Goal: Check status

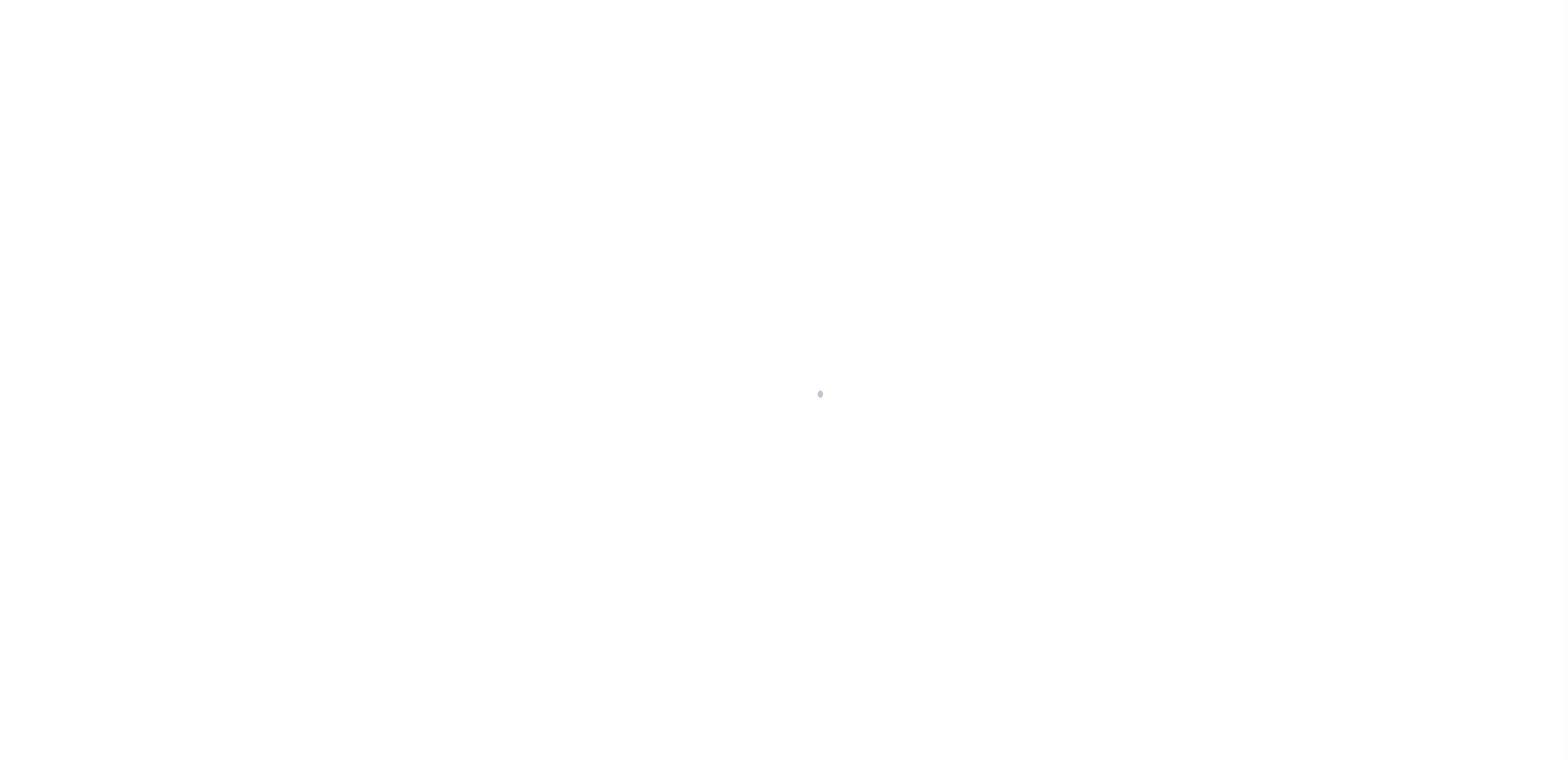
select select "13949"
select select "2096"
select select "NonEscrow"
select select "Collin"
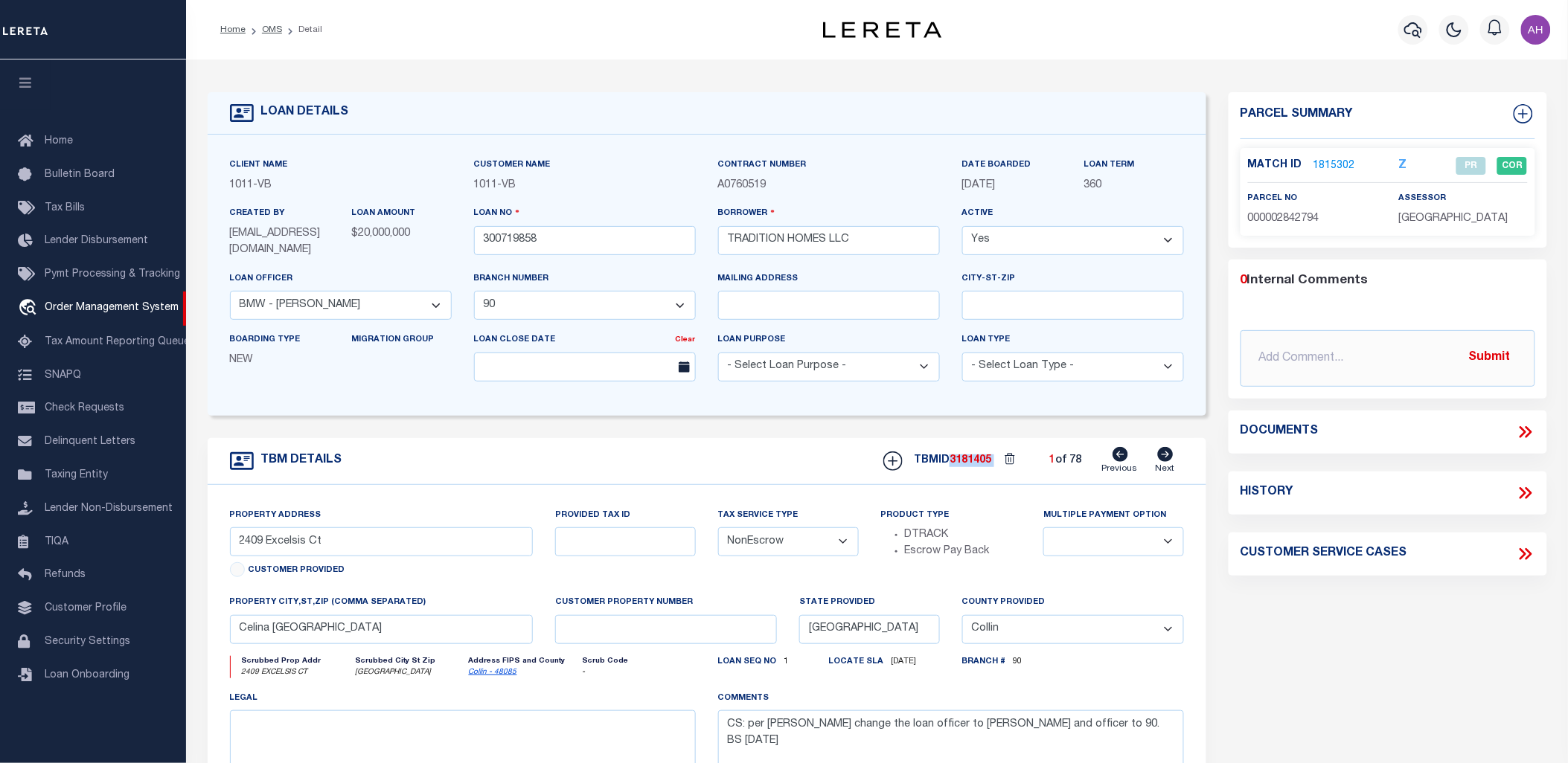
drag, startPoint x: 998, startPoint y: 462, endPoint x: 951, endPoint y: 457, distance: 47.3
click at [951, 457] on div "TBMID 3181405 1 of 78 Previous Next" at bounding box center [1028, 462] width 312 height 28
copy div "3181405"
click at [1530, 428] on icon at bounding box center [1525, 432] width 20 height 20
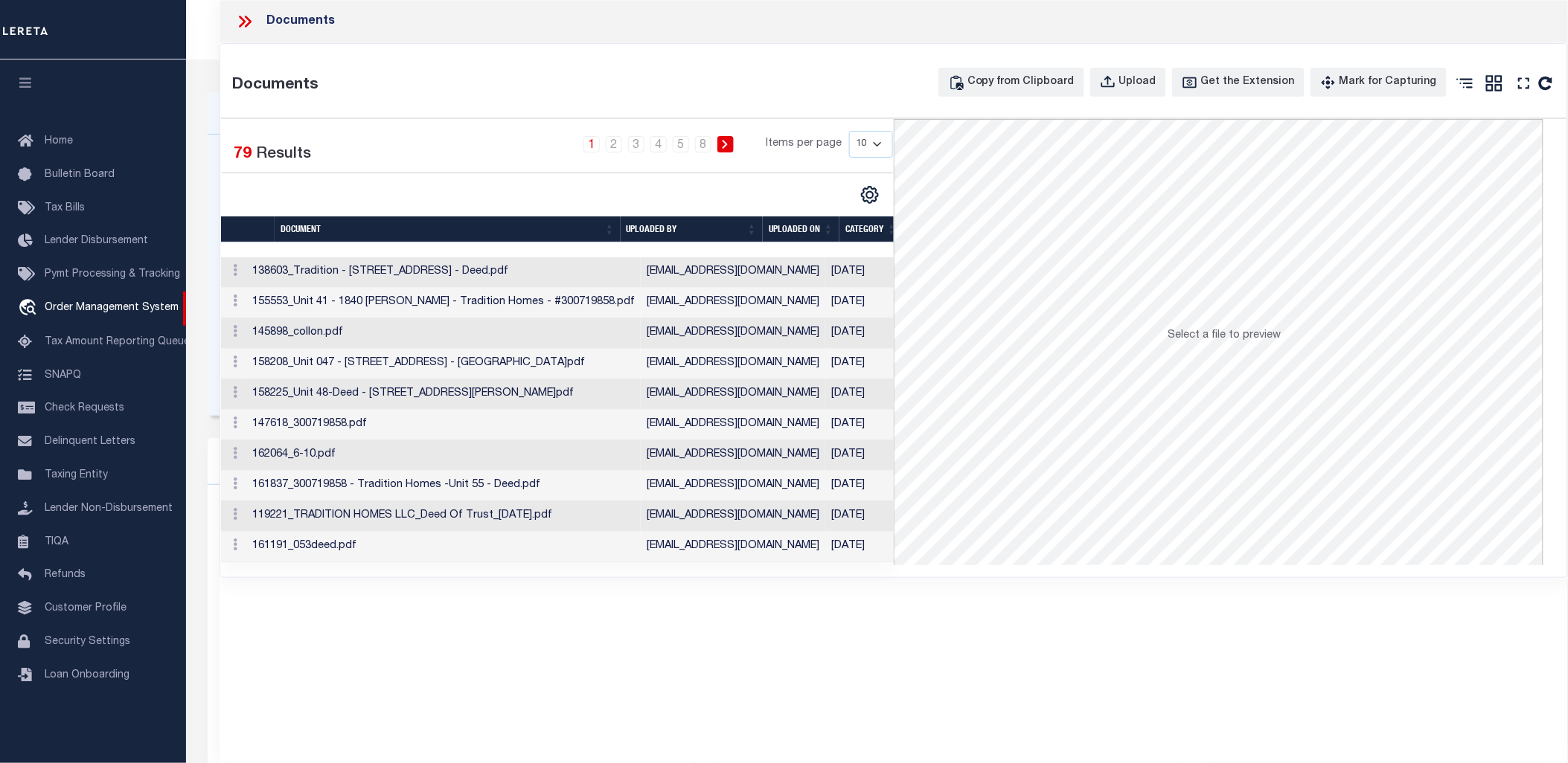
click at [787, 227] on th "UPLOADED ON" at bounding box center [801, 230] width 77 height 26
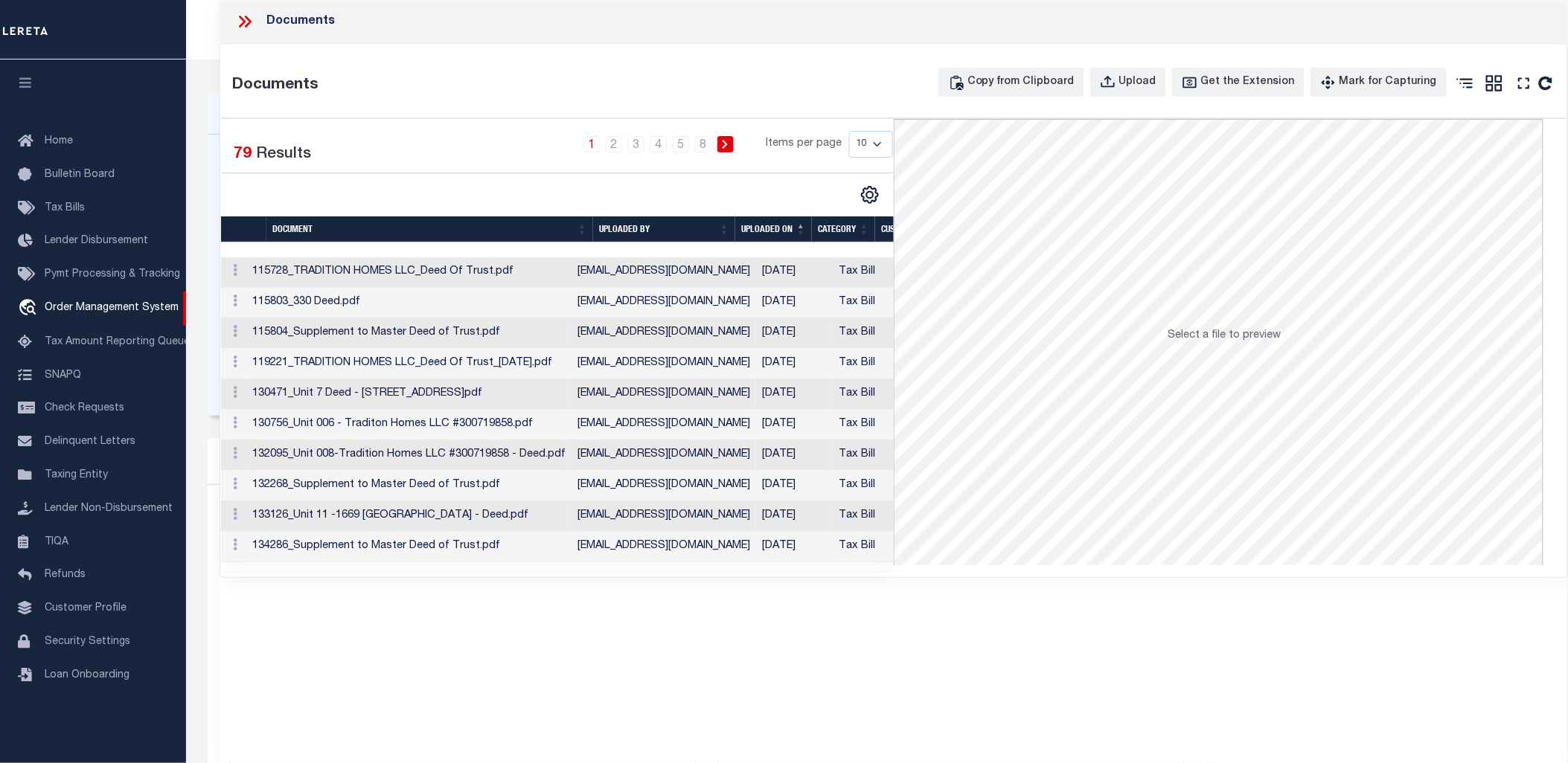
click at [489, 275] on td "115728_TRADITION HOMES LLC_Deed Of Trust.pdf" at bounding box center [408, 272] width 325 height 31
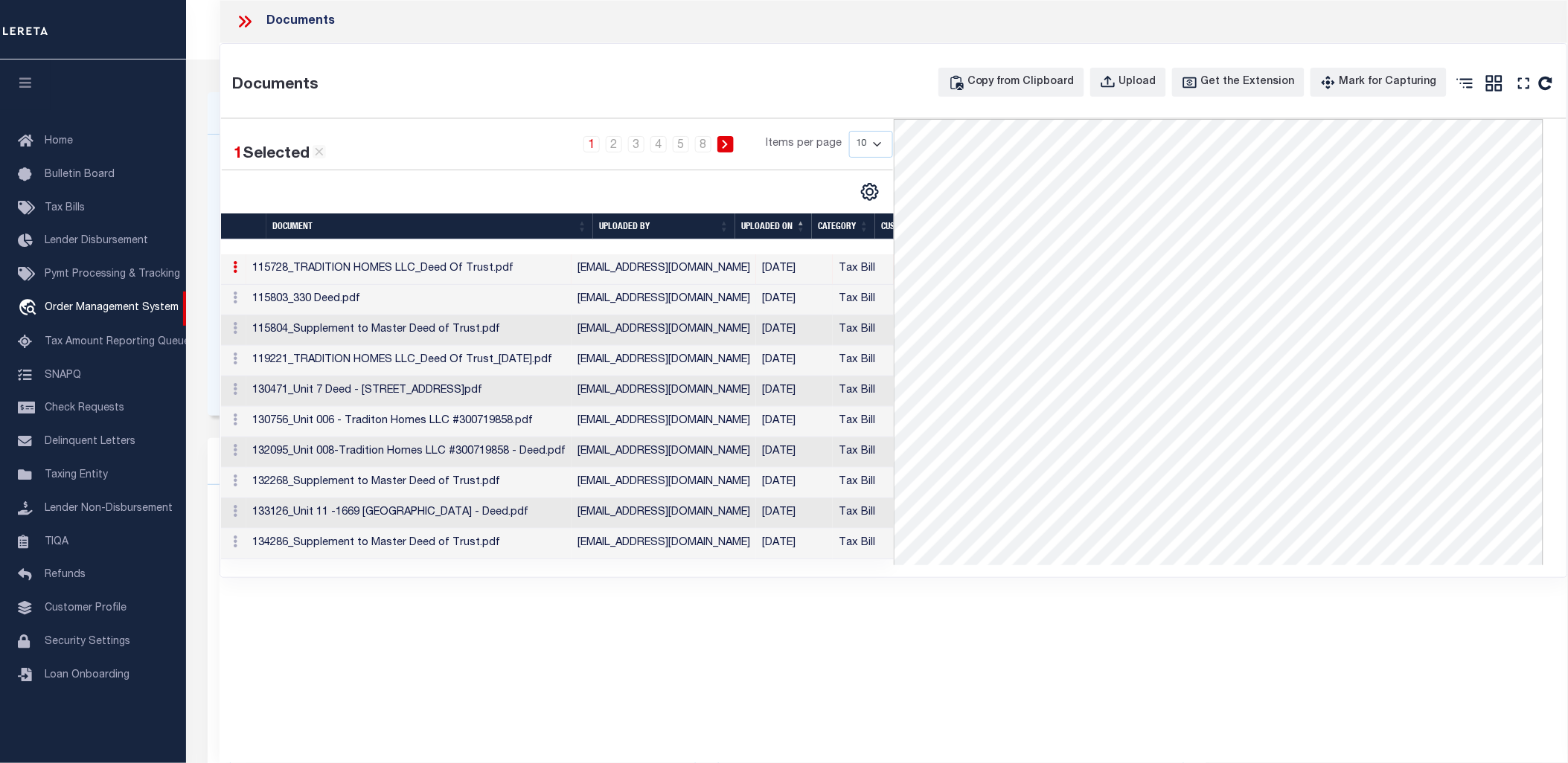
click at [500, 307] on td "115803_330 Deed.pdf" at bounding box center [408, 300] width 325 height 31
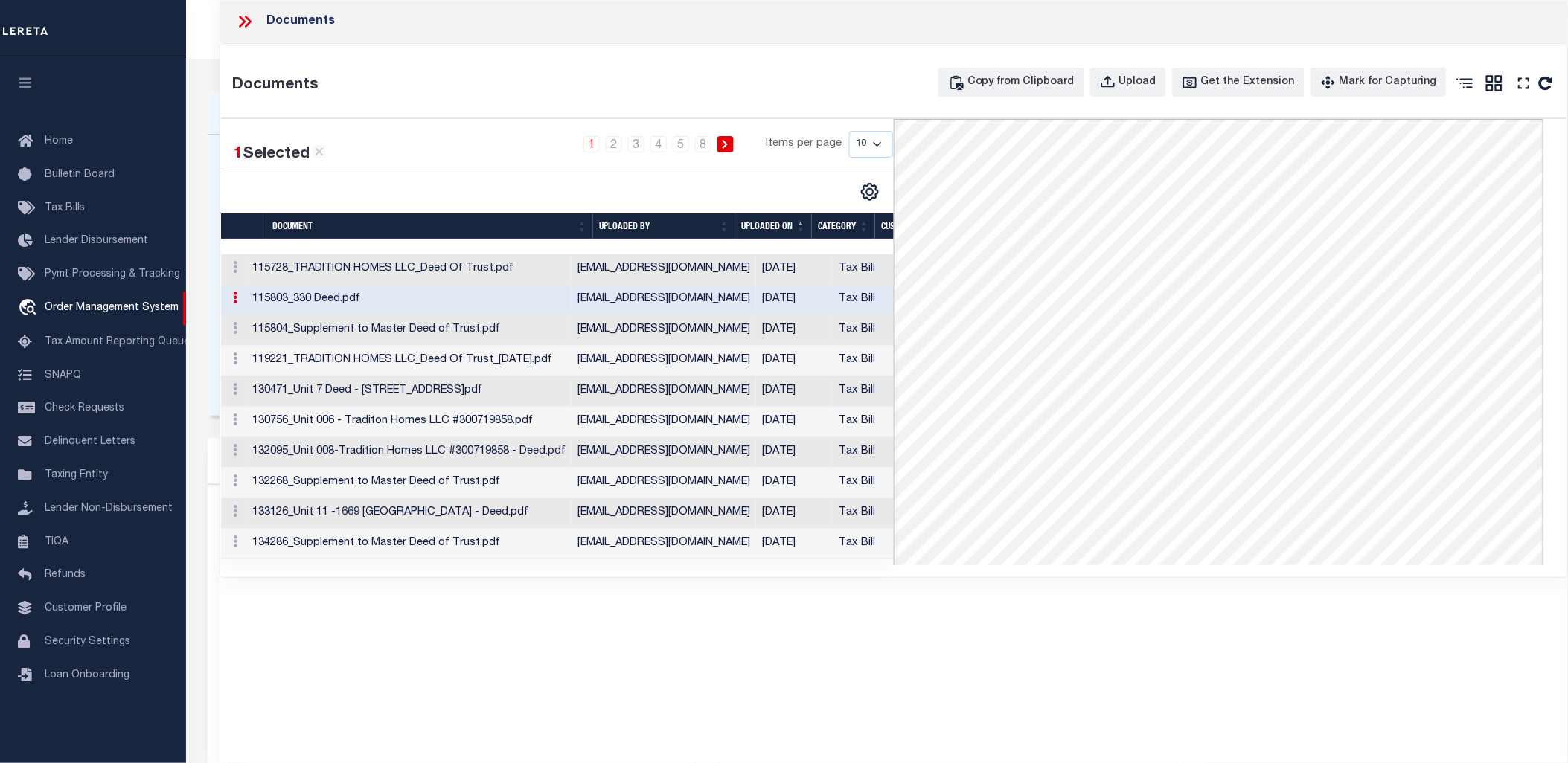
click at [518, 330] on td "115804_Supplement to Master Deed of Trust.pdf" at bounding box center [408, 330] width 325 height 31
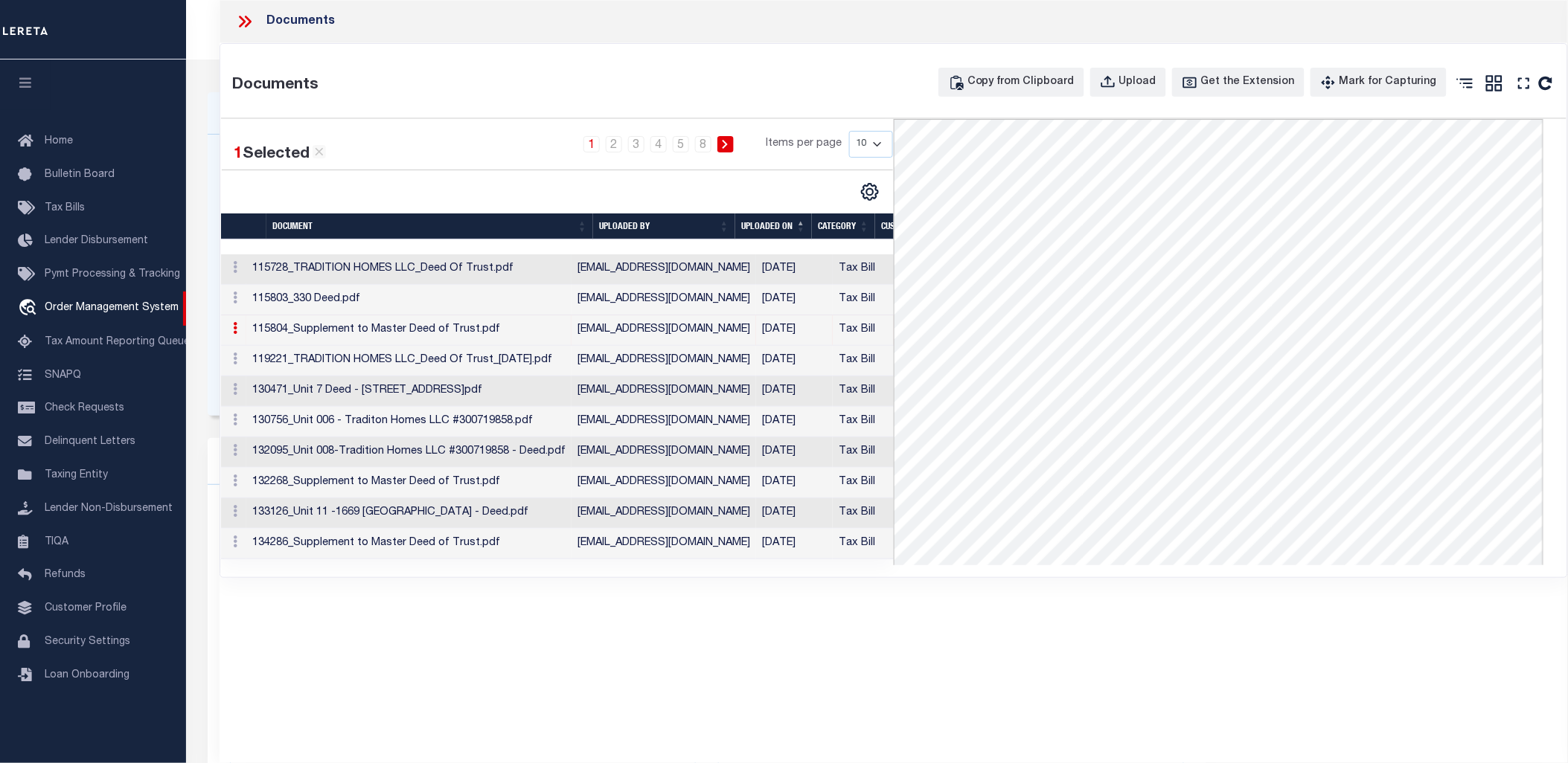
click at [552, 271] on td "115728_TRADITION HOMES LLC_Deed Of Trust.pdf" at bounding box center [408, 269] width 325 height 31
